Goal: Communication & Community: Answer question/provide support

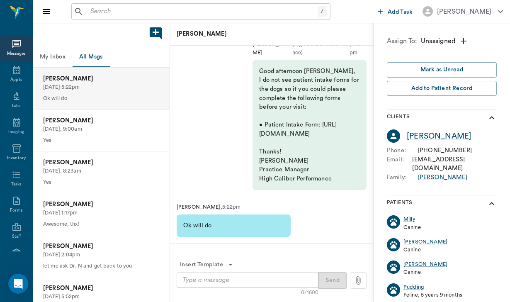
scroll to position [-233, 0]
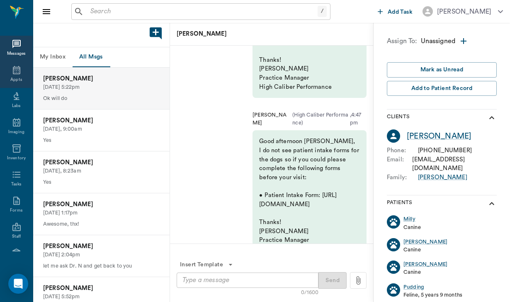
click at [15, 73] on icon at bounding box center [17, 70] width 10 height 10
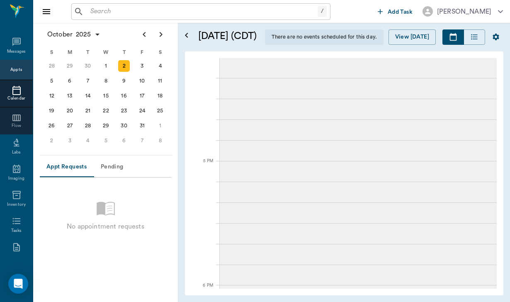
scroll to position [1020, 0]
click at [141, 65] on div "3" at bounding box center [142, 66] width 12 height 12
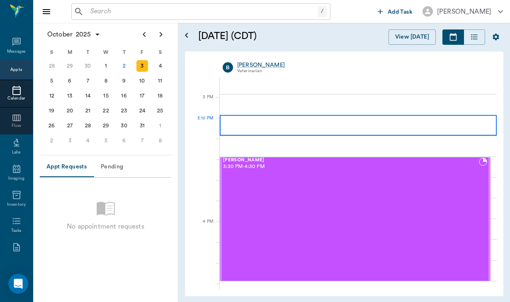
scroll to position [858, 0]
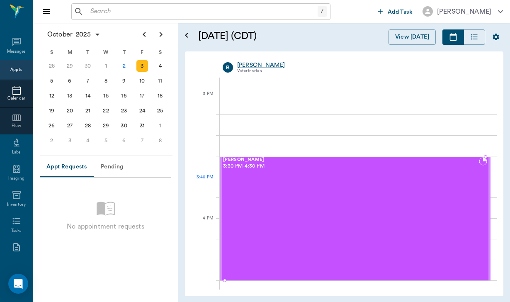
click at [304, 193] on div "[PERSON_NAME] 3:30 PM - 4:30 PM" at bounding box center [351, 218] width 256 height 123
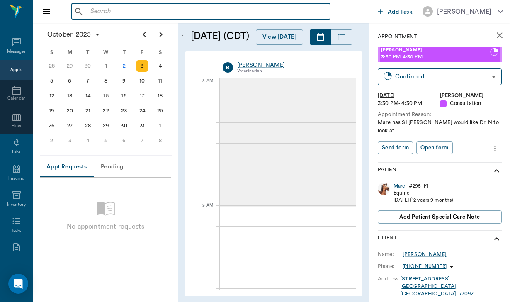
click at [101, 15] on input "text" at bounding box center [207, 12] width 240 height 12
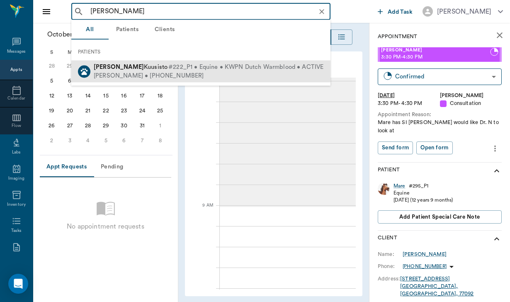
click at [117, 77] on div "Maria Kuusisto • (832) 312-7476" at bounding box center [209, 75] width 230 height 9
type input "ernie"
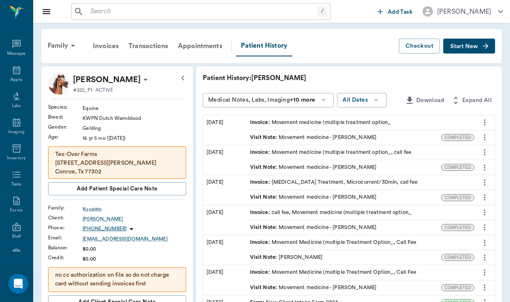
click at [454, 46] on span "Start New" at bounding box center [464, 46] width 28 height 0
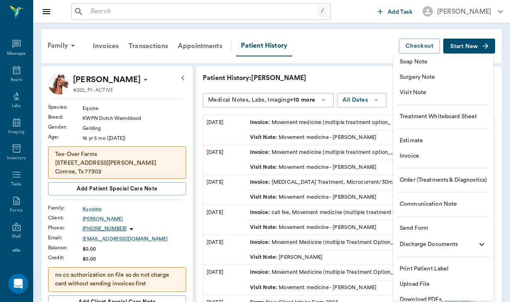
click at [415, 208] on span "Communication Note" at bounding box center [443, 204] width 87 height 9
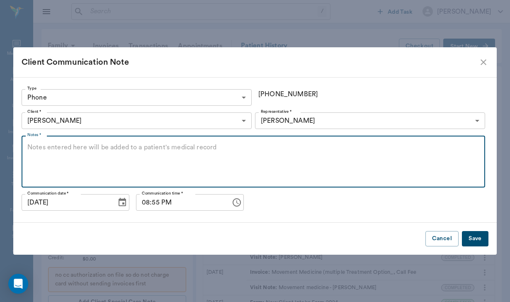
click at [48, 153] on textarea "Notes *" at bounding box center [253, 162] width 452 height 38
type textarea "lvm regarding needing service tomorrow"
click at [146, 204] on input "08:55 PM" at bounding box center [180, 202] width 89 height 17
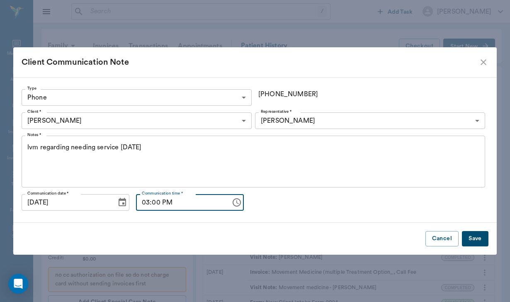
type input "03:00 PM"
click at [486, 237] on button "Save" at bounding box center [475, 238] width 27 height 15
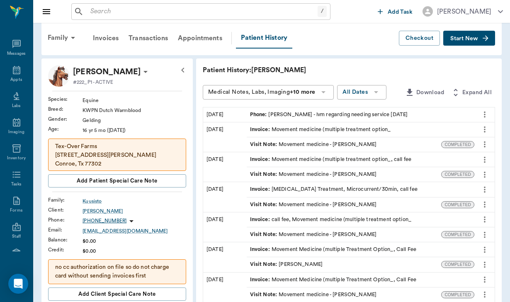
scroll to position [8, 0]
